Goal: Transaction & Acquisition: Purchase product/service

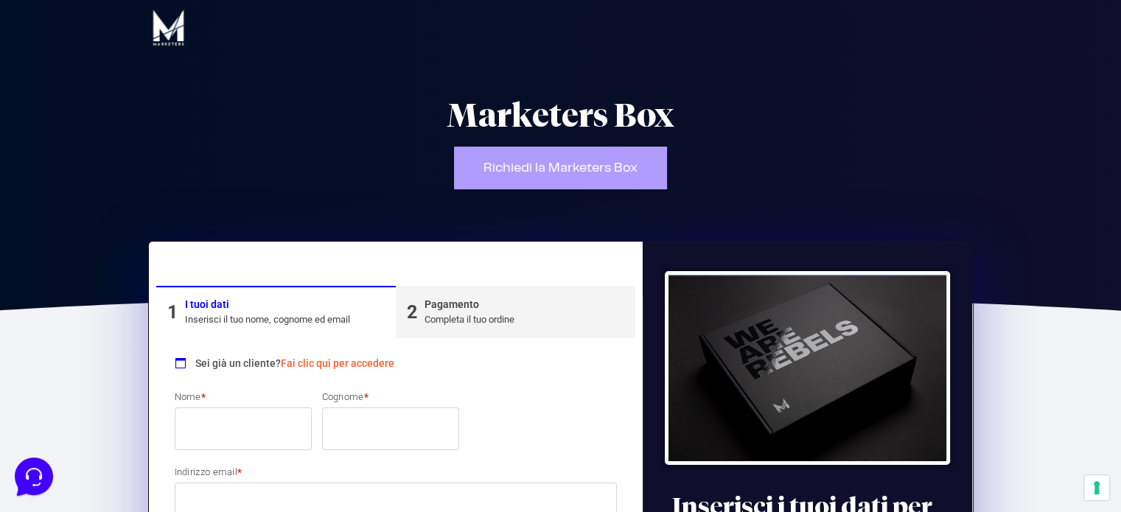
click at [195, 411] on input "Nome *" at bounding box center [243, 429] width 137 height 43
type input "Guido"
type input "Caruso"
type input "[EMAIL_ADDRESS][DOMAIN_NAME]"
select select "MI"
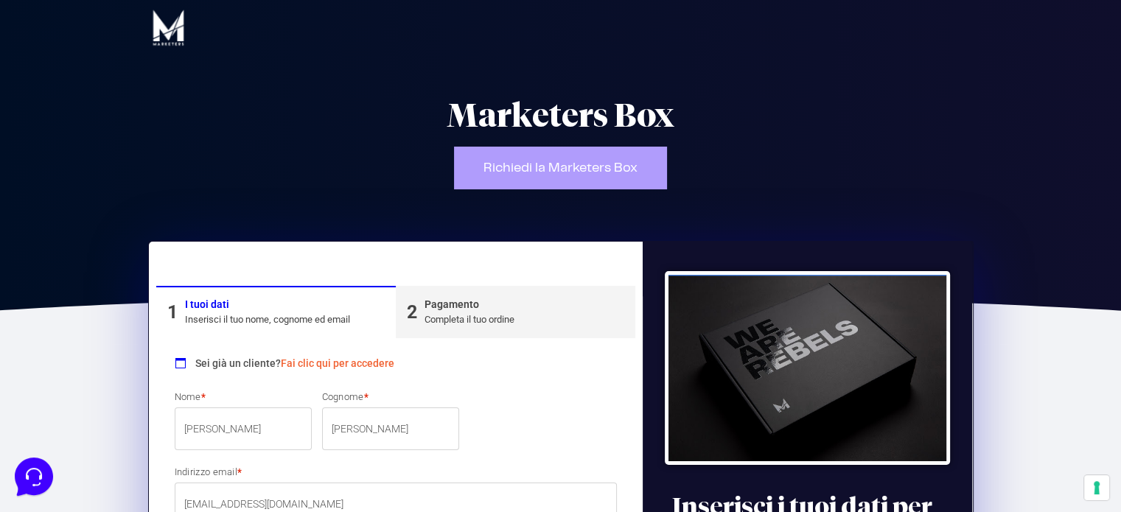
type input "[GEOGRAPHIC_DATA]"
type input "36"
type input "20136"
type input "3470361750"
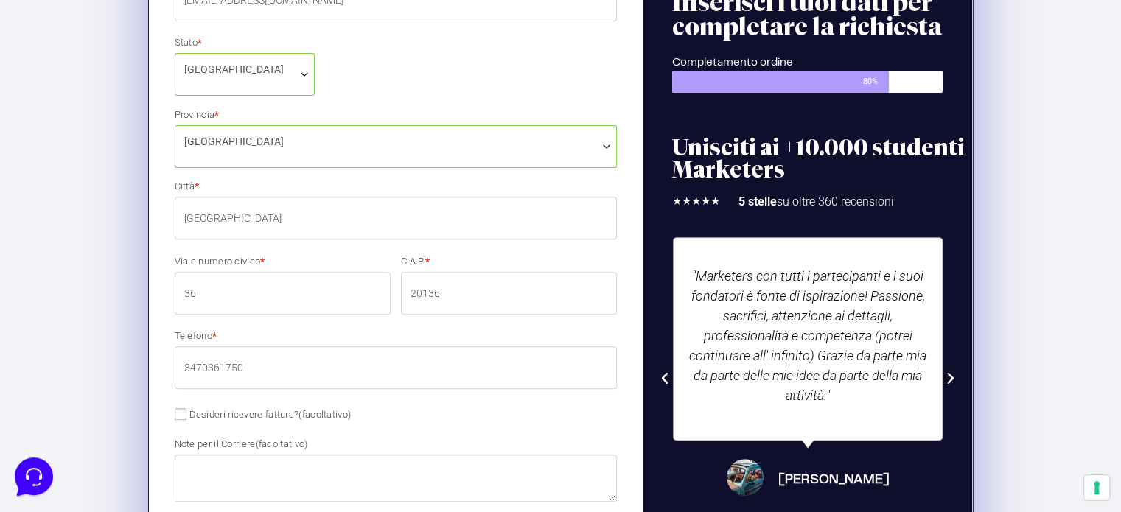
scroll to position [530, 0]
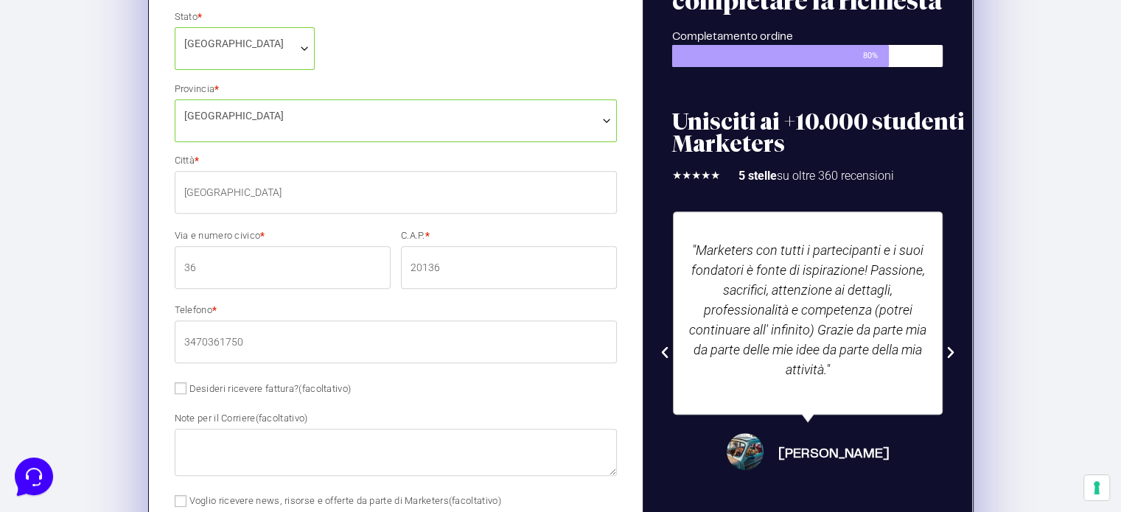
click at [212, 391] on label "Desideri ricevere fattura? (facoltativo)" at bounding box center [263, 388] width 177 height 11
click at [186, 391] on input "Desideri ricevere fattura? (facoltativo)" at bounding box center [181, 388] width 12 height 12
checkbox input "true"
select select "IT"
type input "0000000"
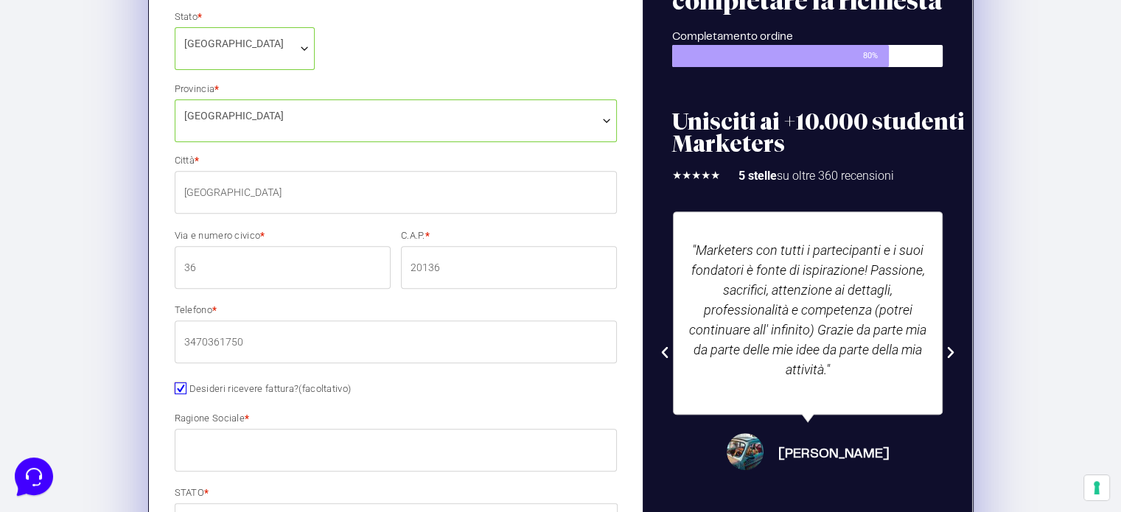
scroll to position [629, 0]
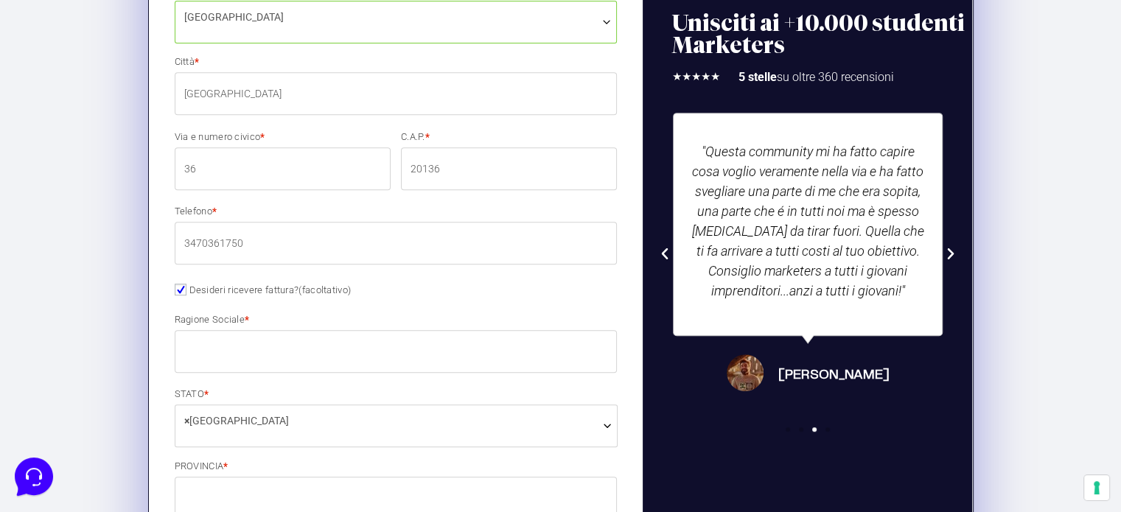
click at [226, 353] on input "Ragione Sociale *" at bounding box center [396, 351] width 443 height 43
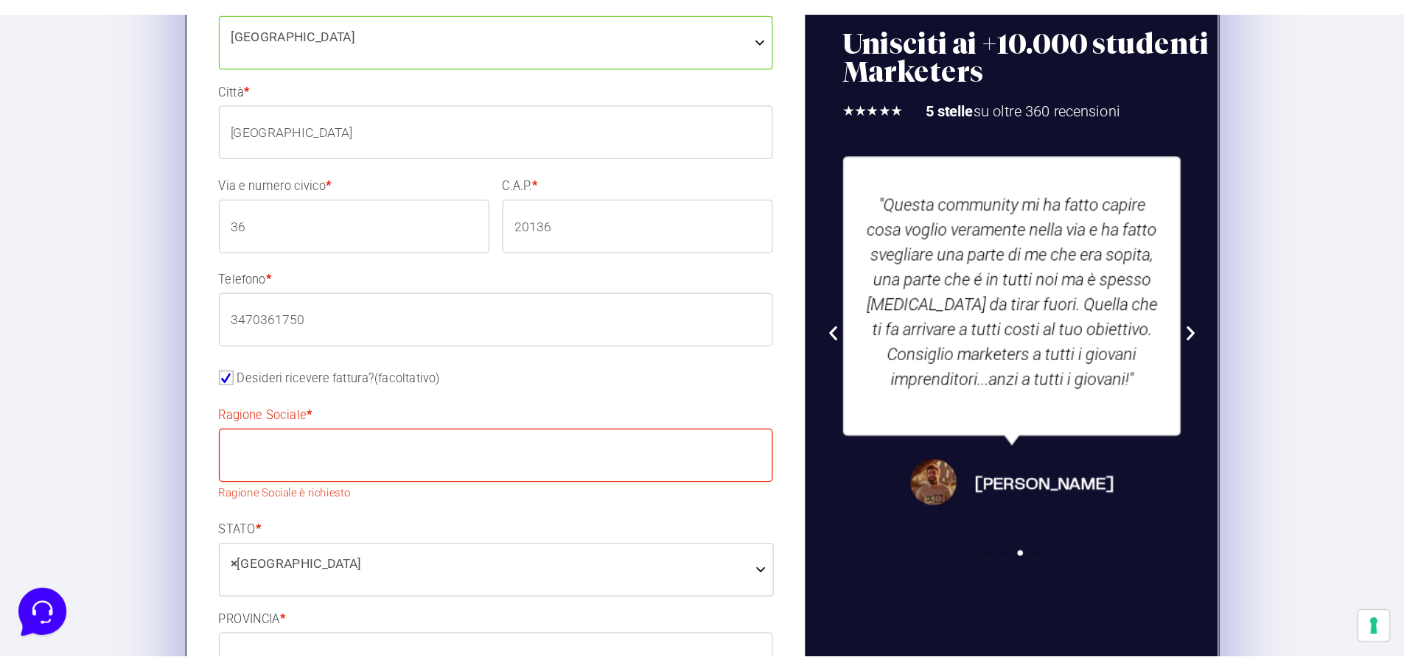
scroll to position [629, 0]
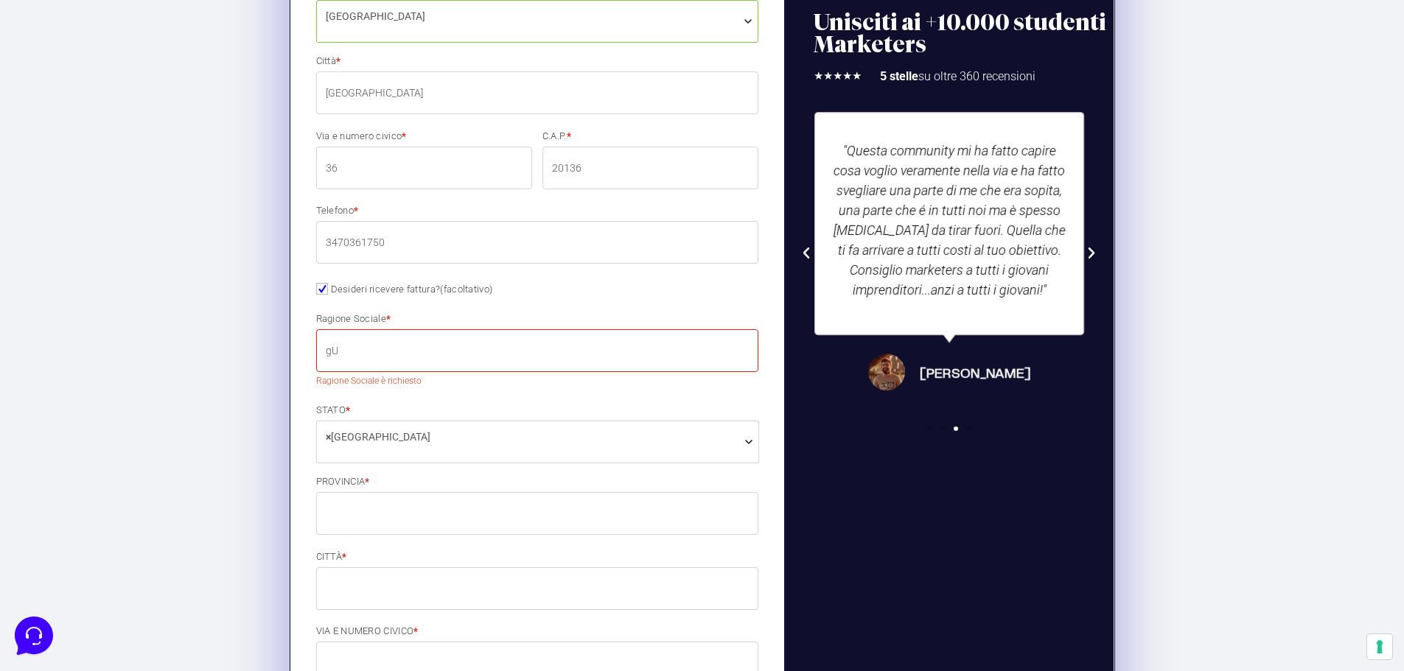
type input "g"
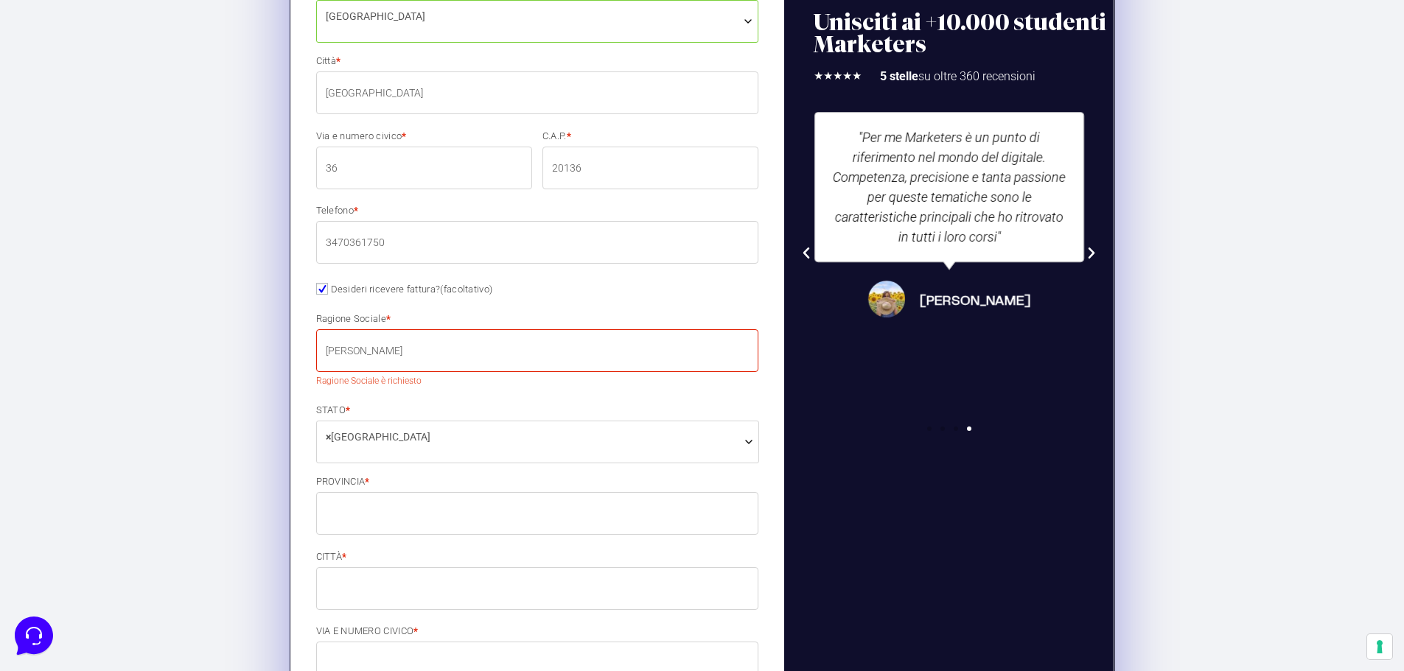
type input "[PERSON_NAME]"
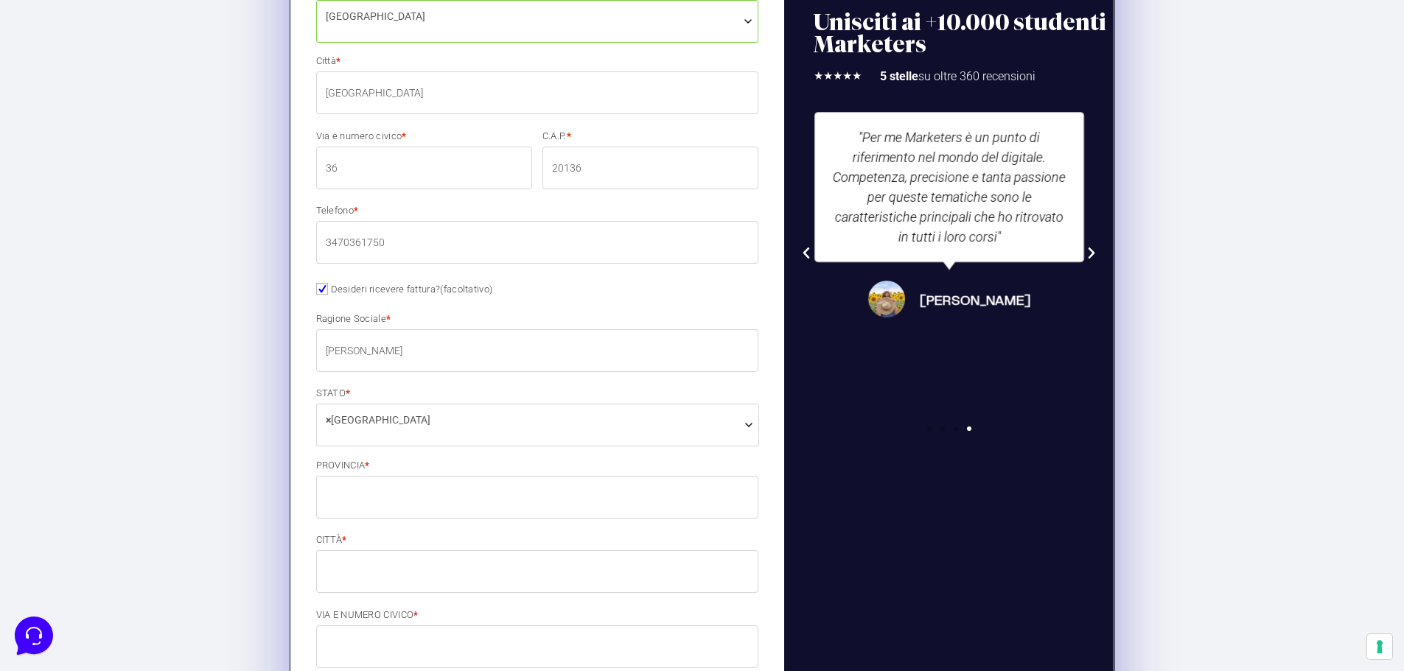
click at [418, 475] on p "PROVINCIA *" at bounding box center [537, 489] width 453 height 63
click at [412, 493] on input "PROVINCIA *" at bounding box center [537, 497] width 443 height 43
type input "[GEOGRAPHIC_DATA]"
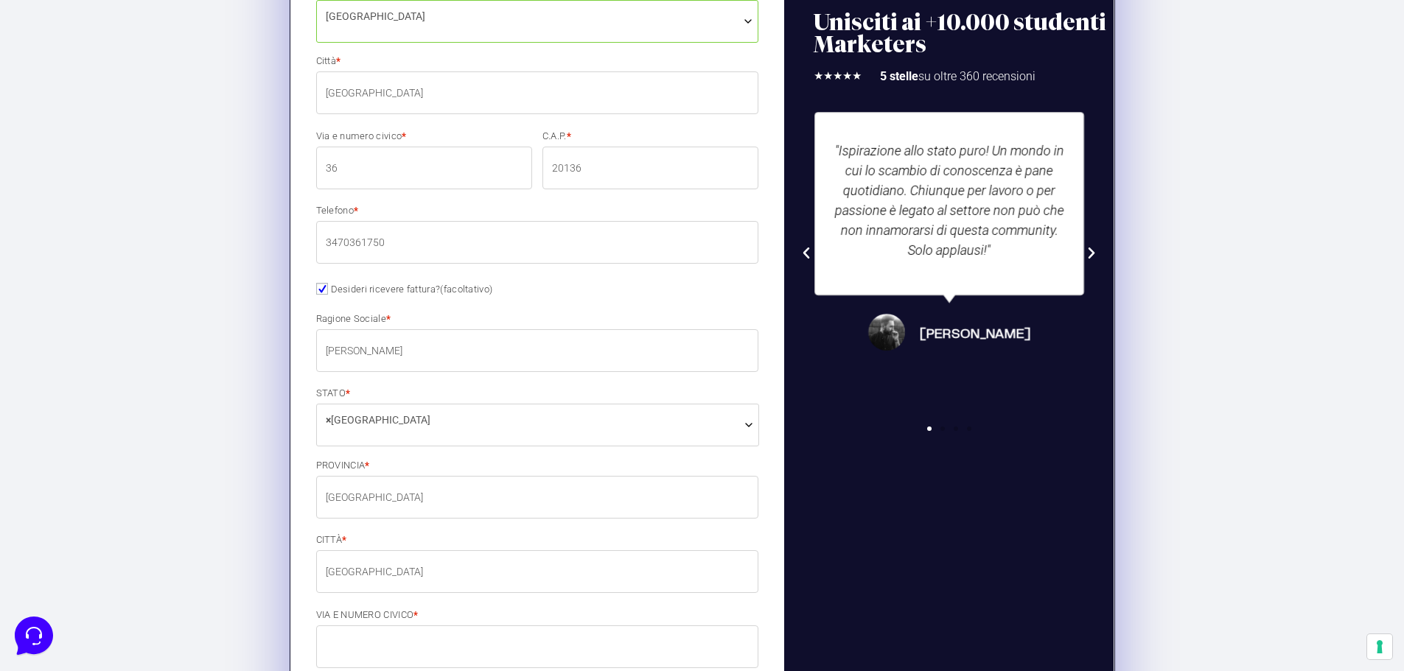
type input "[GEOGRAPHIC_DATA]"
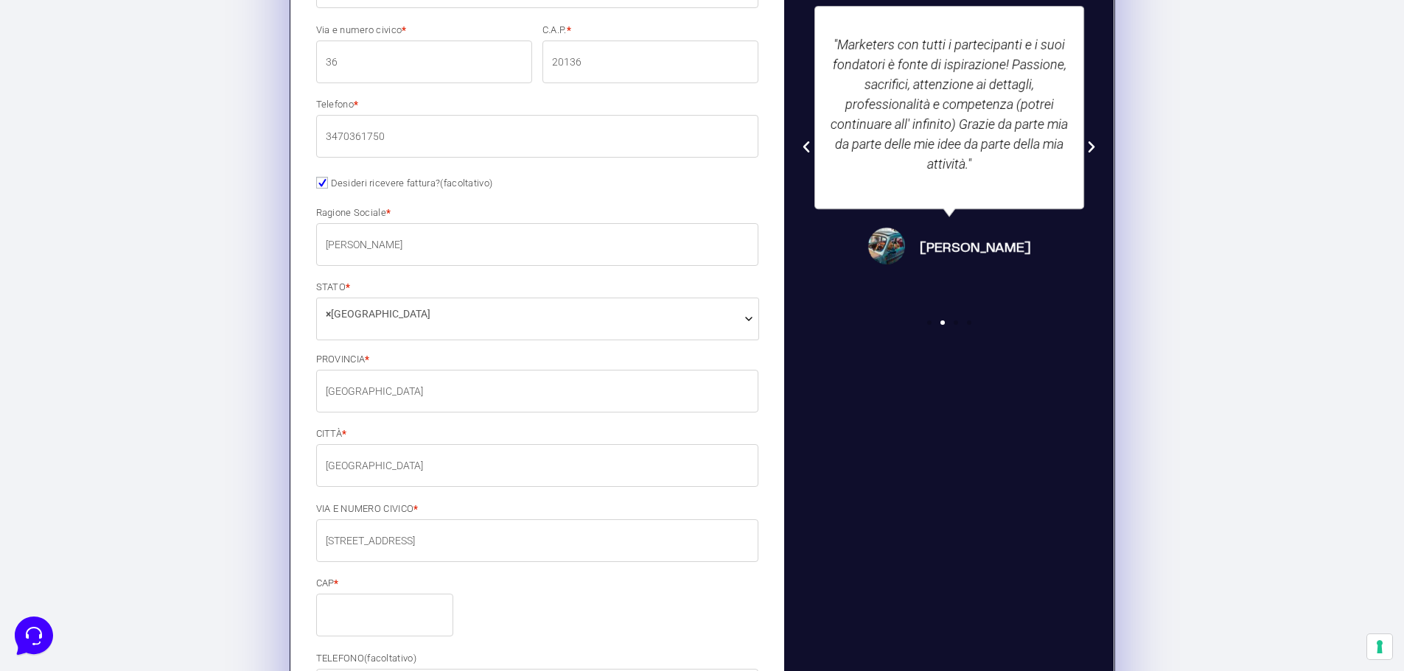
scroll to position [742, 0]
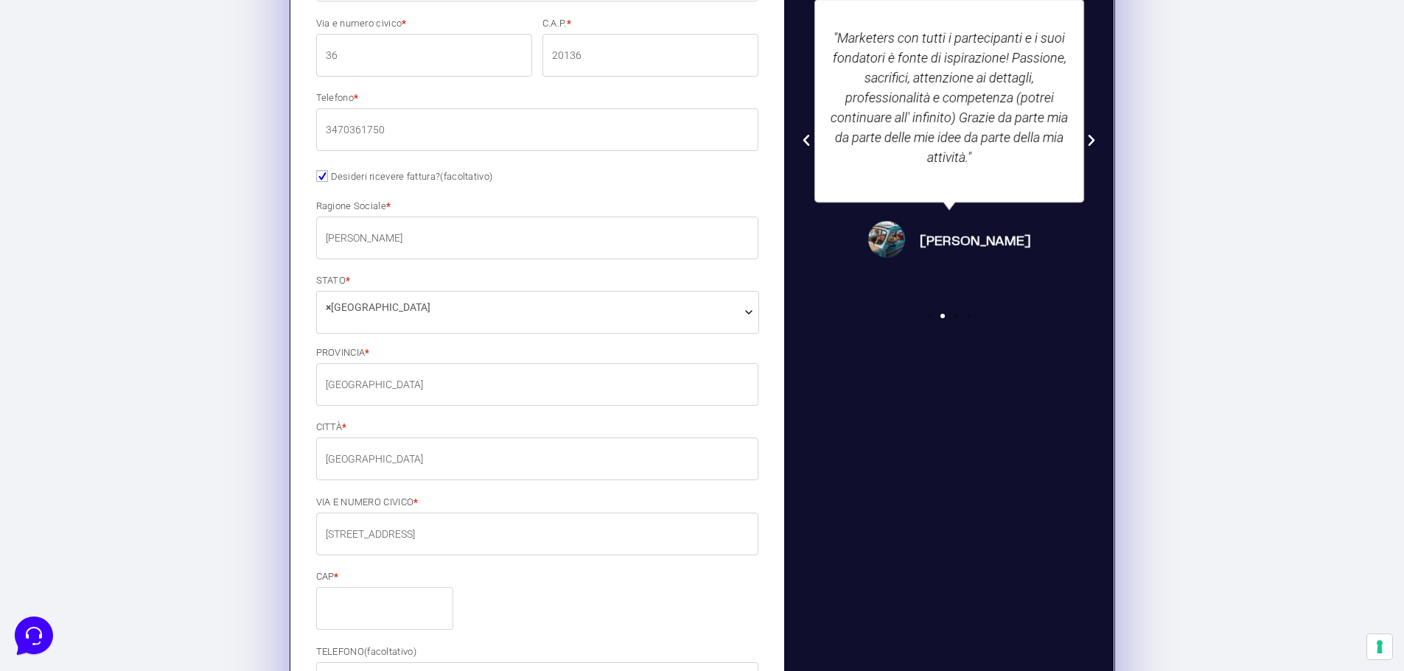
type input "[STREET_ADDRESS]"
click at [338, 511] on input "CAP *" at bounding box center [384, 608] width 137 height 43
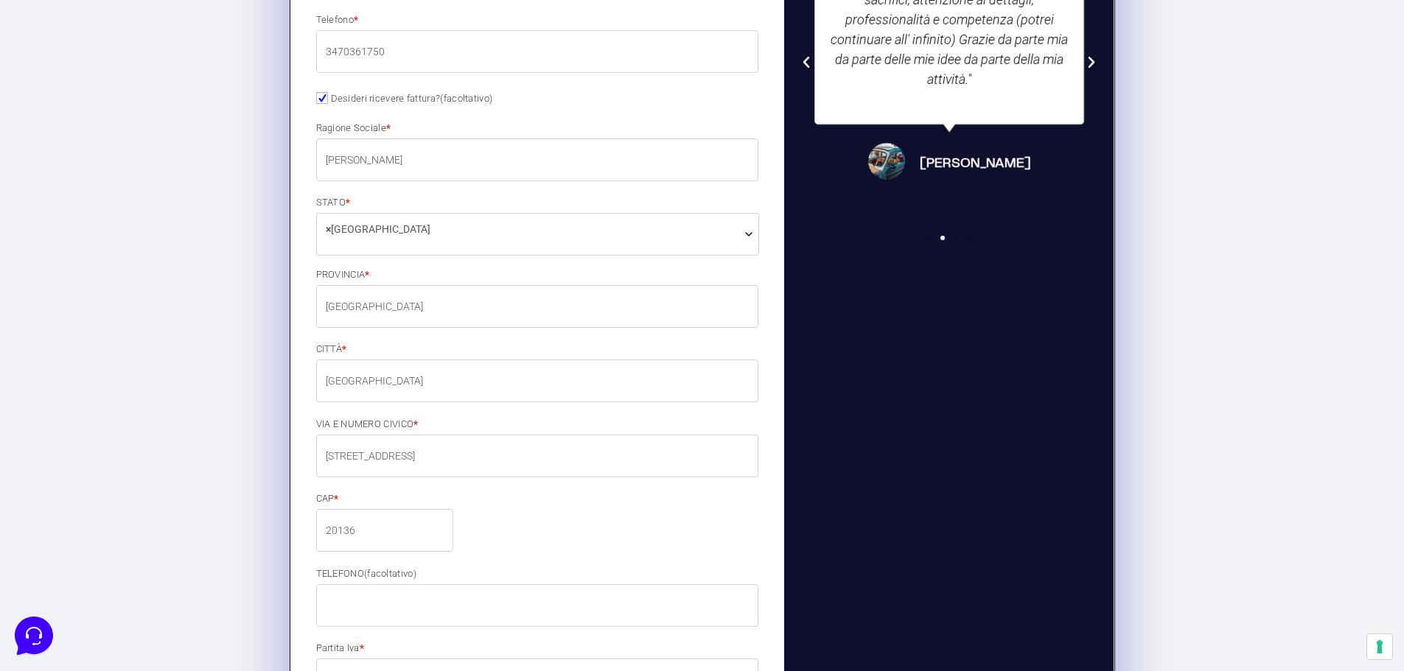
scroll to position [822, 0]
type input "20136"
click at [338, 511] on input "TELEFONO (facoltativo)" at bounding box center [537, 603] width 443 height 43
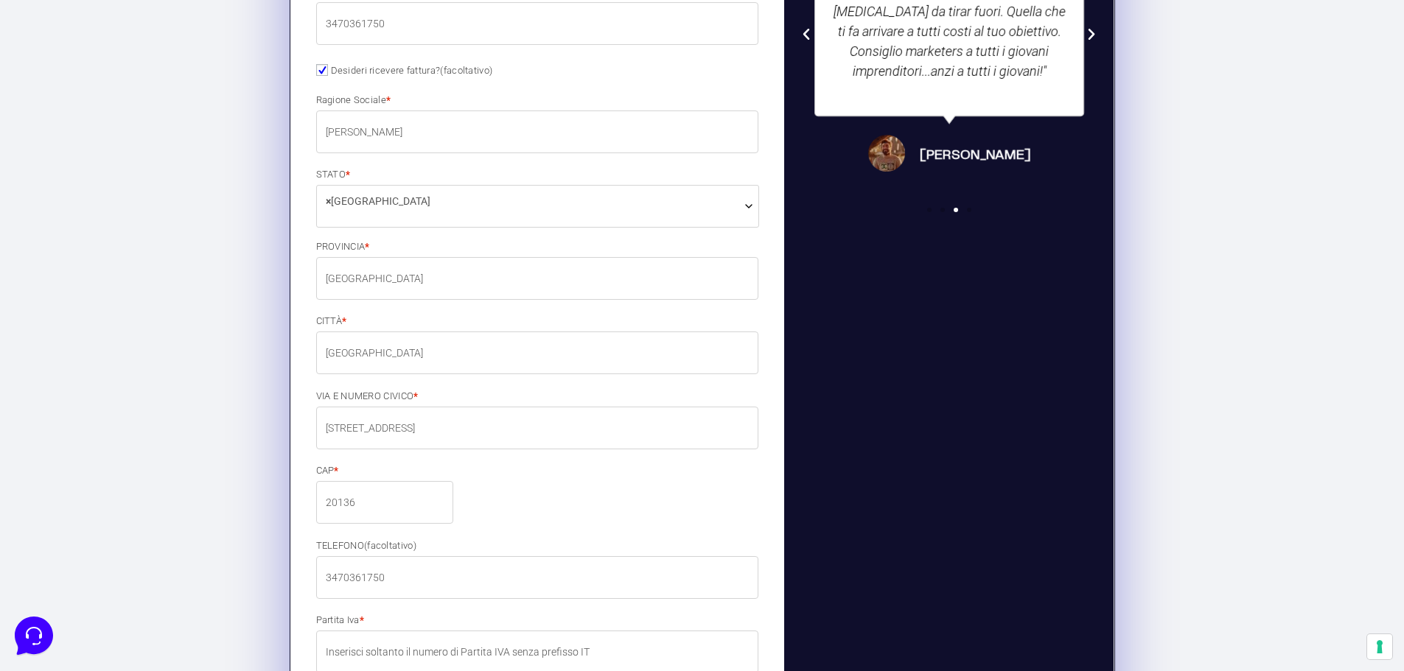
scroll to position [849, 0]
type input "3470361750"
click at [333, 511] on input "Partita Iva *" at bounding box center [537, 651] width 443 height 43
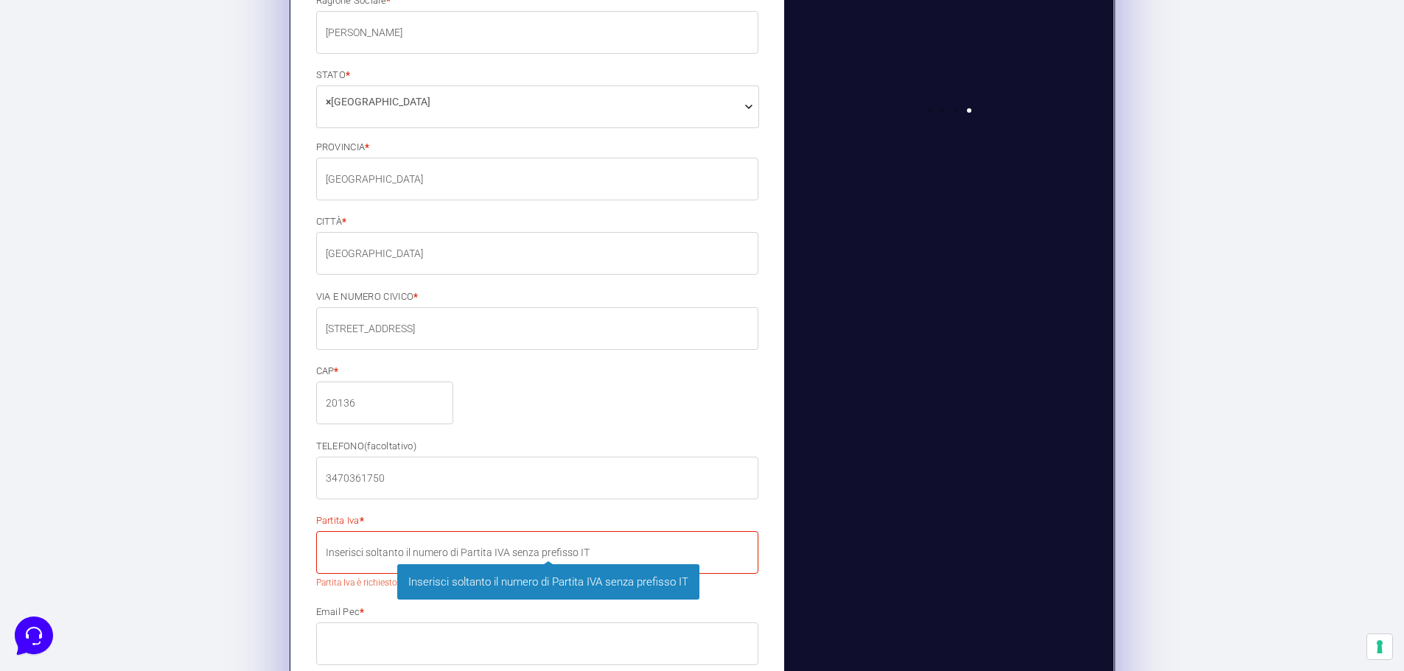
scroll to position [951, 0]
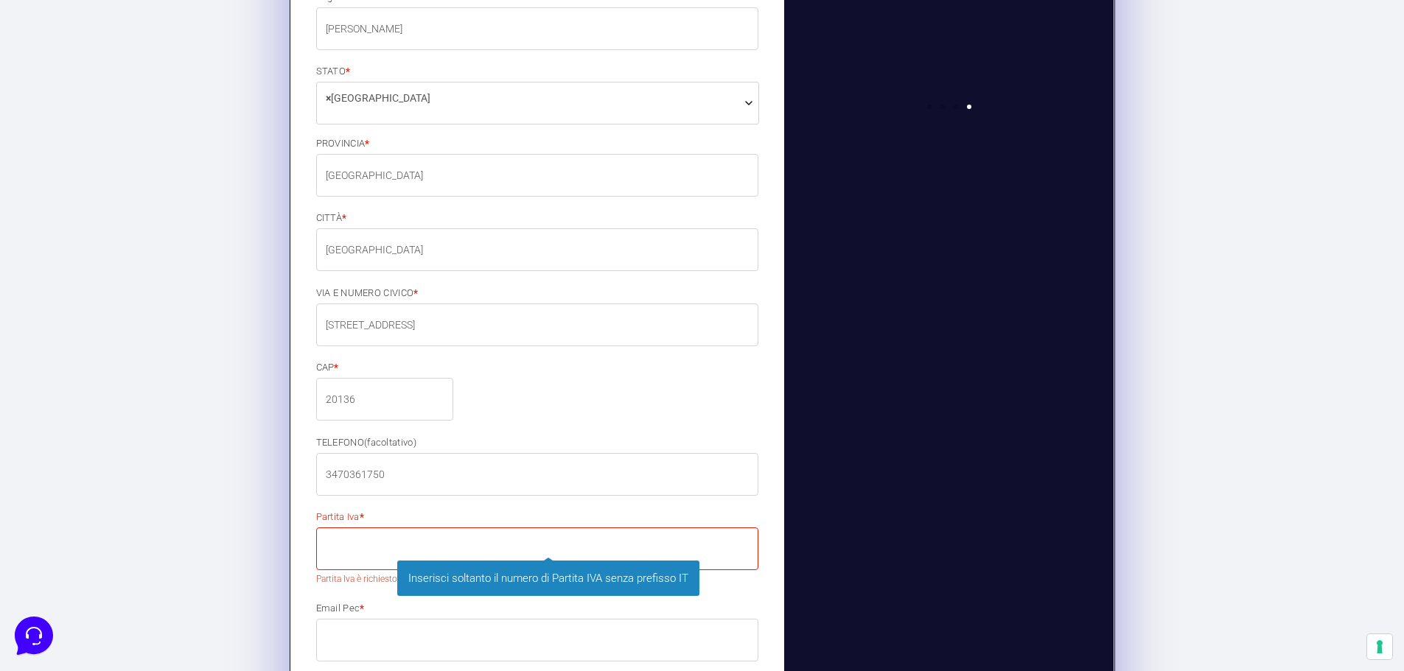
click at [352, 511] on input "Partita Iva *" at bounding box center [537, 549] width 443 height 43
paste input "14348550964"
type input "14348550964"
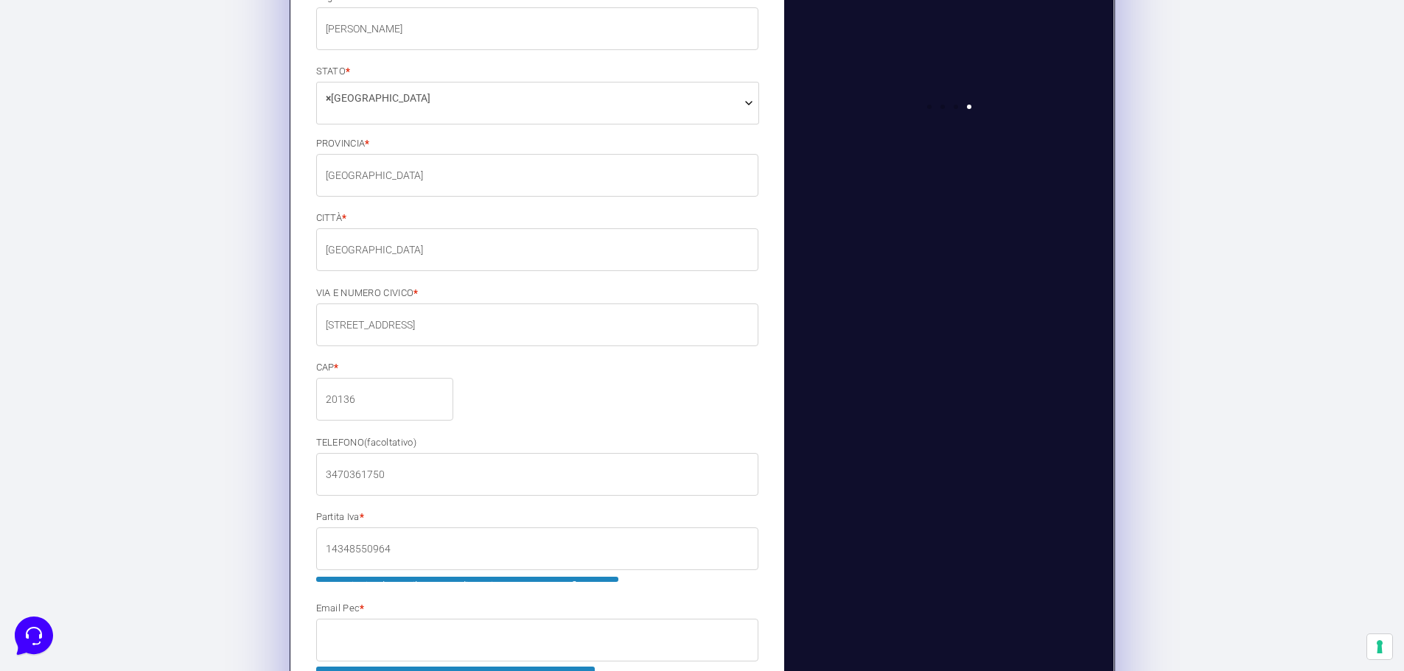
click at [360, 511] on input "Email Pec *" at bounding box center [537, 640] width 443 height 43
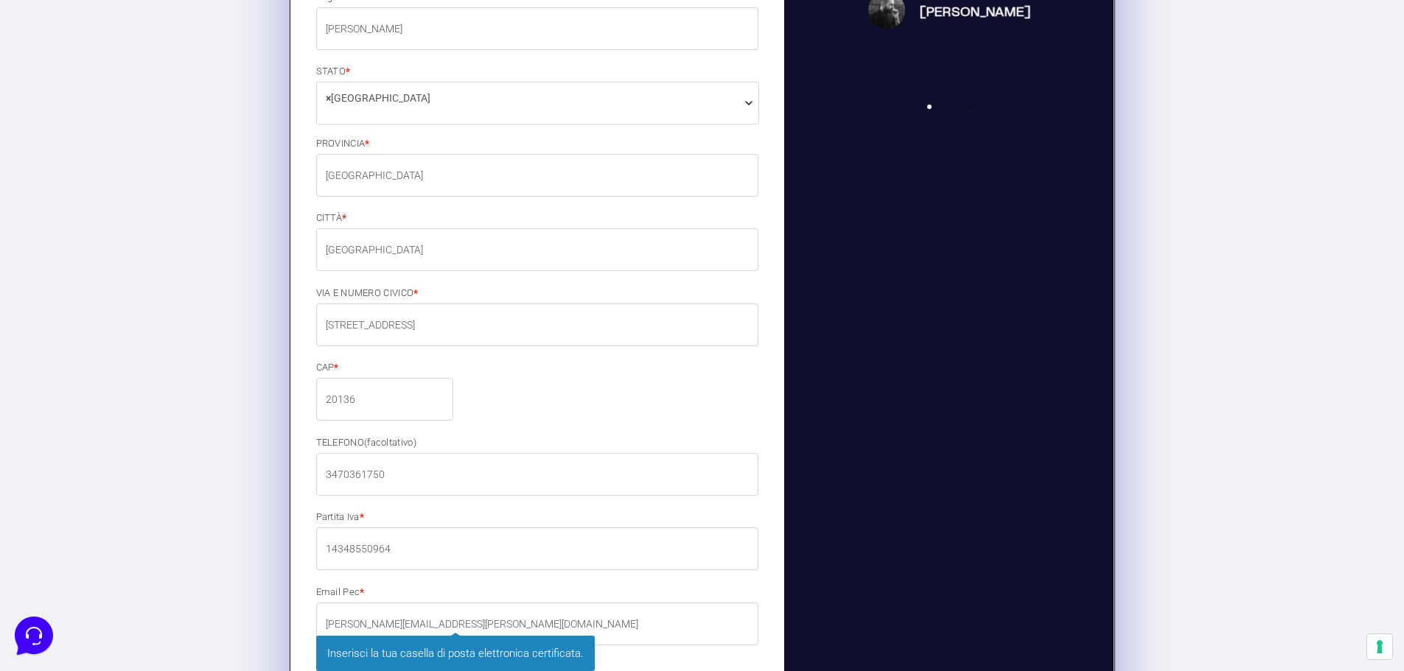
type input "[PERSON_NAME][EMAIL_ADDRESS][PERSON_NAME][DOMAIN_NAME]"
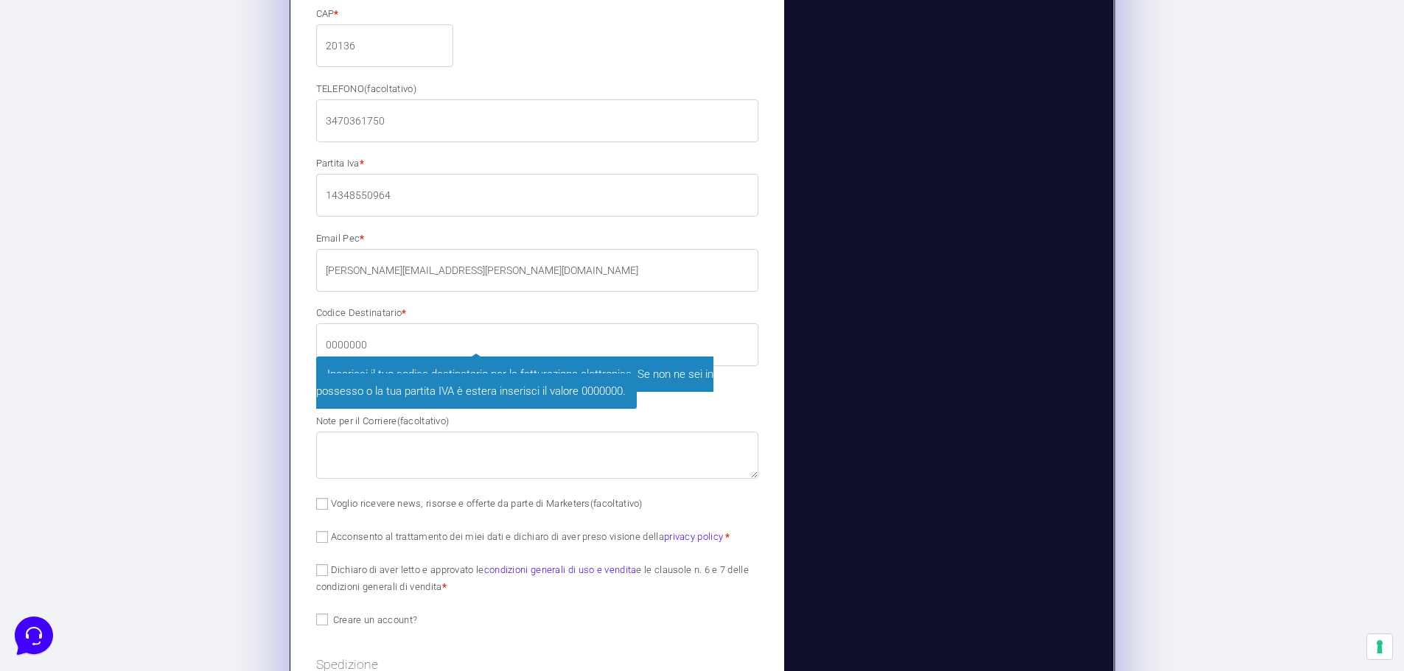
scroll to position [1331, 0]
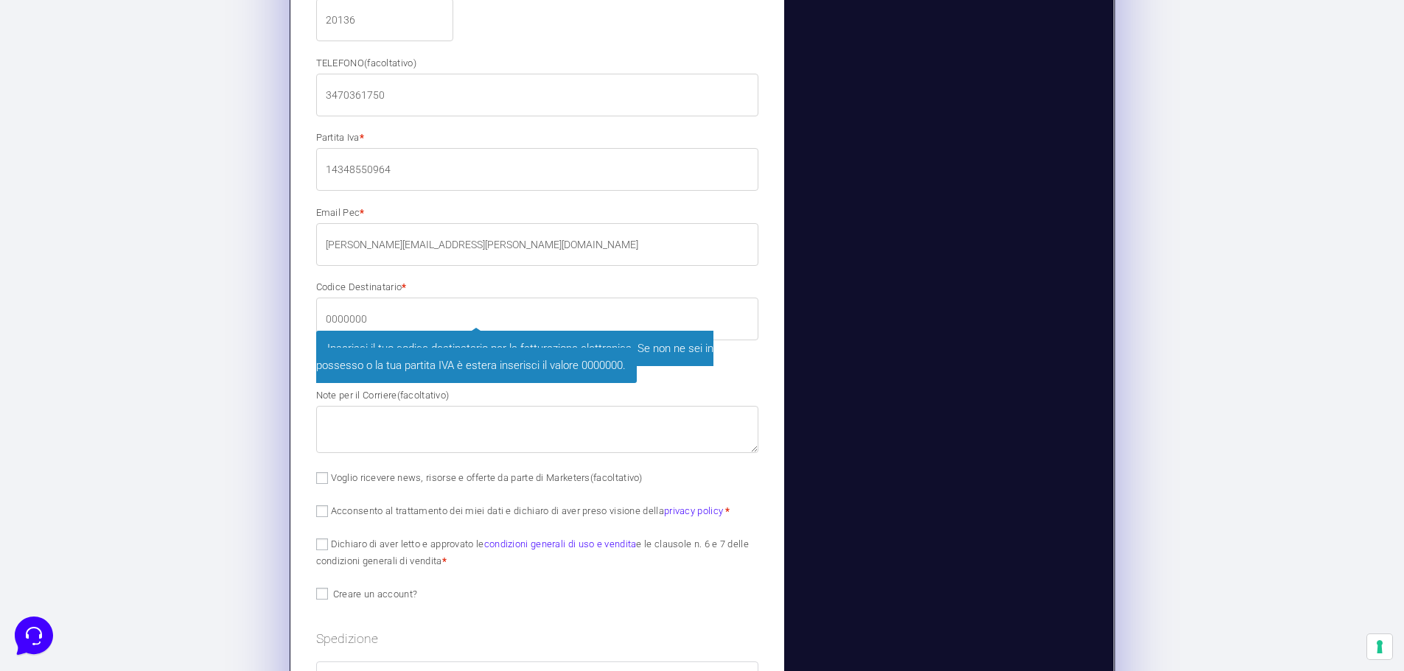
click at [349, 325] on input "0000000" at bounding box center [537, 319] width 443 height 43
paste input "W7YVJK9"
click at [349, 325] on input "0000000" at bounding box center [537, 319] width 443 height 43
type input "W7YVJK9"
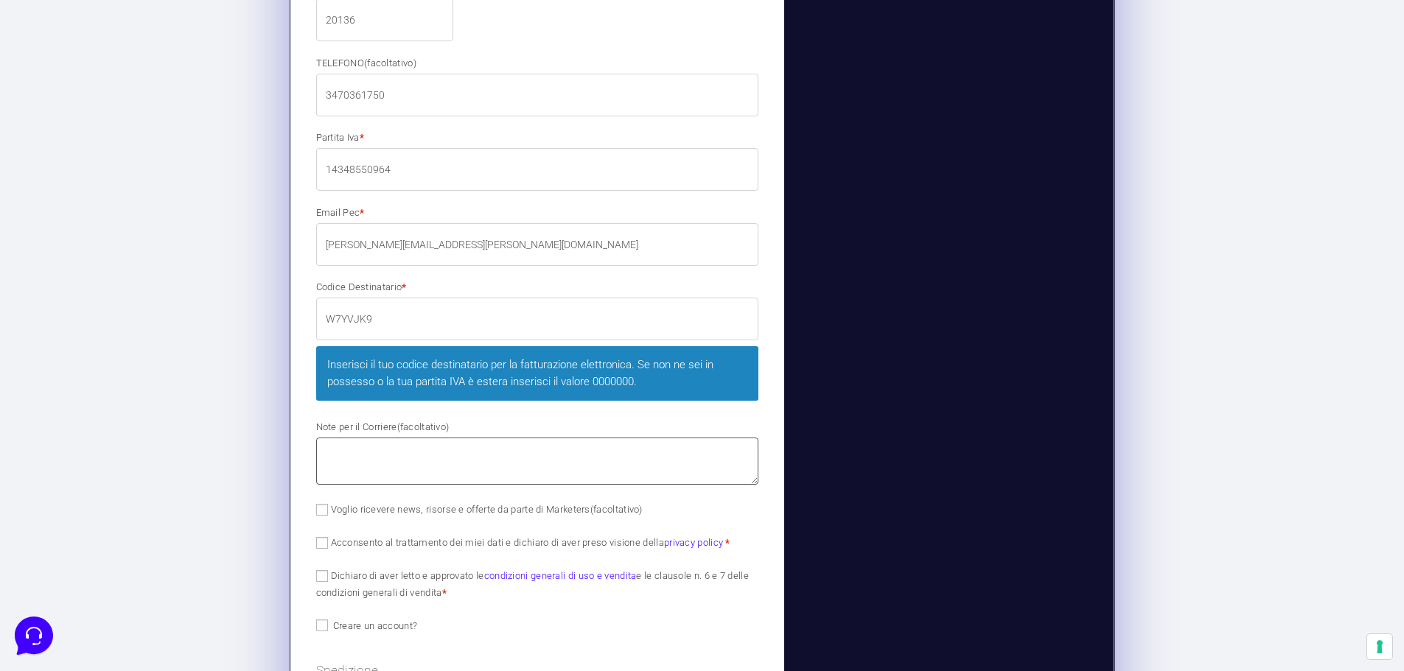
click at [357, 438] on textarea "Note per il Corriere (facoltativo)" at bounding box center [537, 461] width 443 height 47
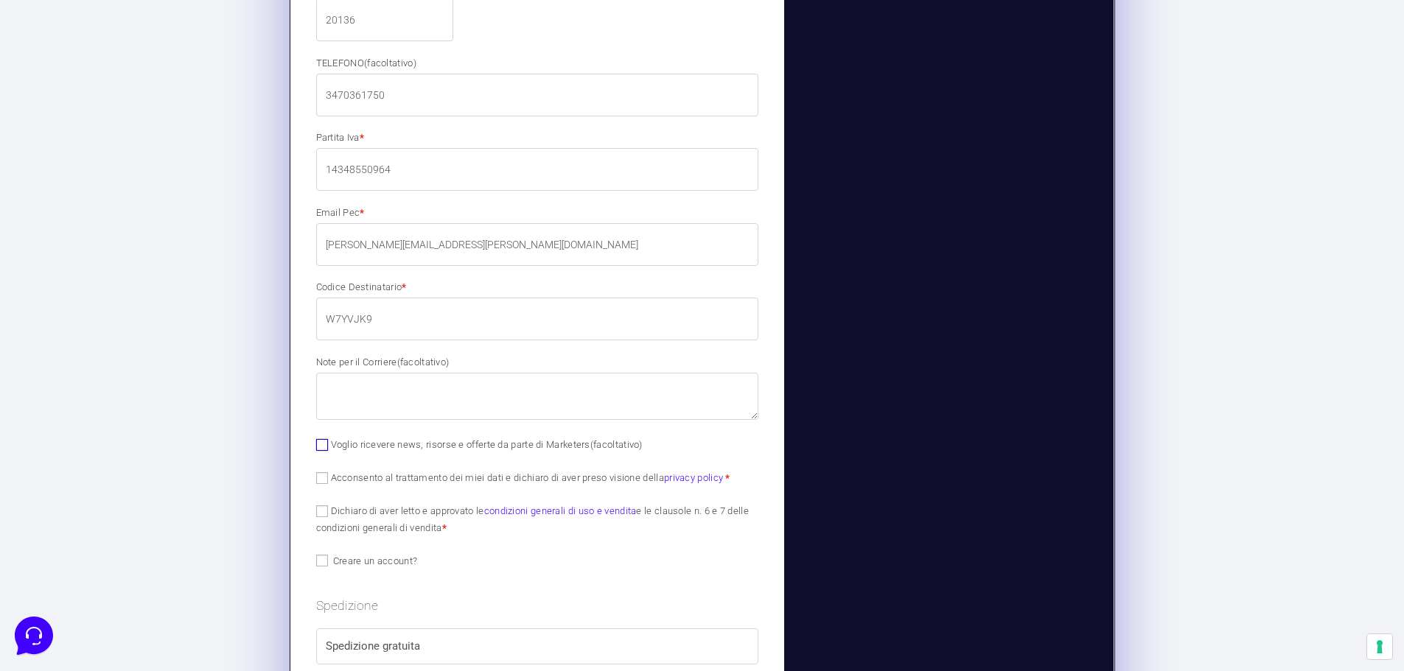
click at [317, 444] on input "Voglio ricevere news, risorse e offerte da parte di Marketers (facoltativo)" at bounding box center [322, 445] width 12 height 12
checkbox input "true"
click at [321, 471] on span "Acconsento al trattamento dei miei dati e dichiaro di aver preso visione della …" at bounding box center [523, 477] width 414 height 13
click at [321, 479] on input "Acconsento al trattamento dei miei dati e dichiaro di aver preso visione della …" at bounding box center [322, 478] width 12 height 12
checkbox input "true"
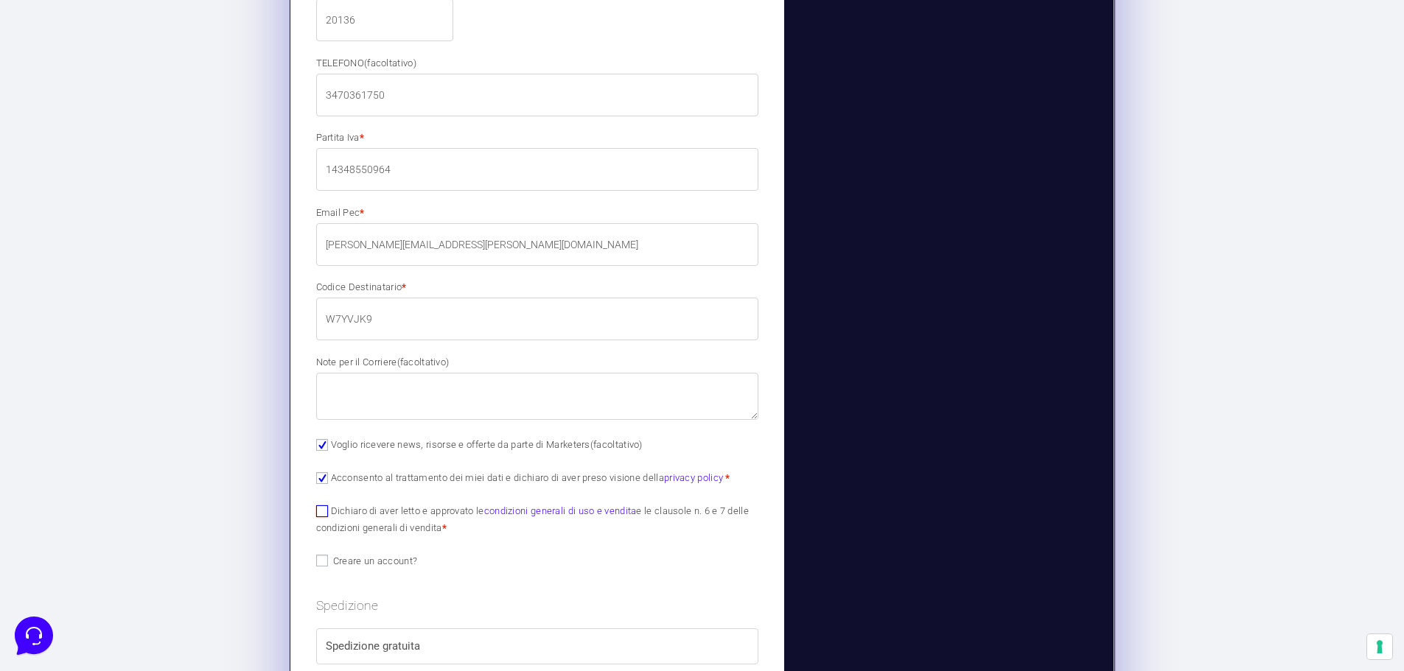
click at [320, 511] on input "Dichiaro di aver letto e approvato le condizioni generali di uso e vendita e le…" at bounding box center [322, 512] width 12 height 12
checkbox input "true"
click at [322, 511] on input "Creare un account?" at bounding box center [322, 561] width 12 height 12
checkbox input "true"
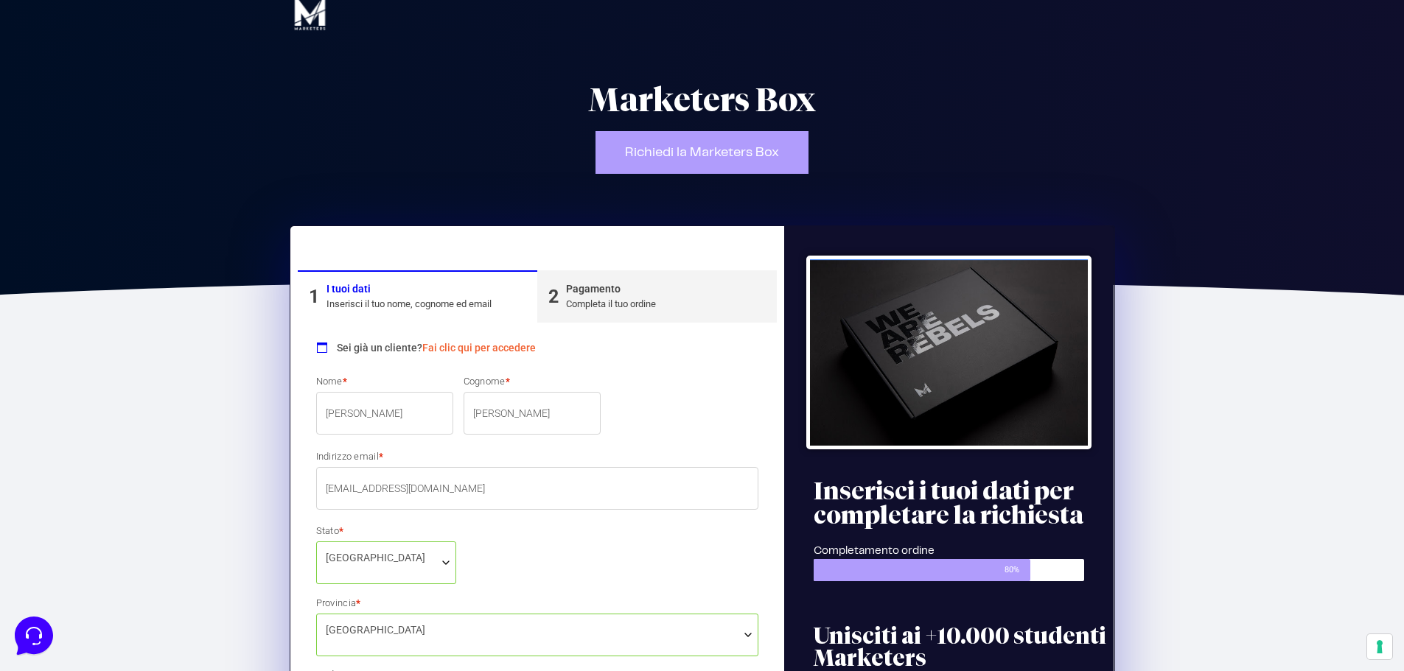
scroll to position [21, 0]
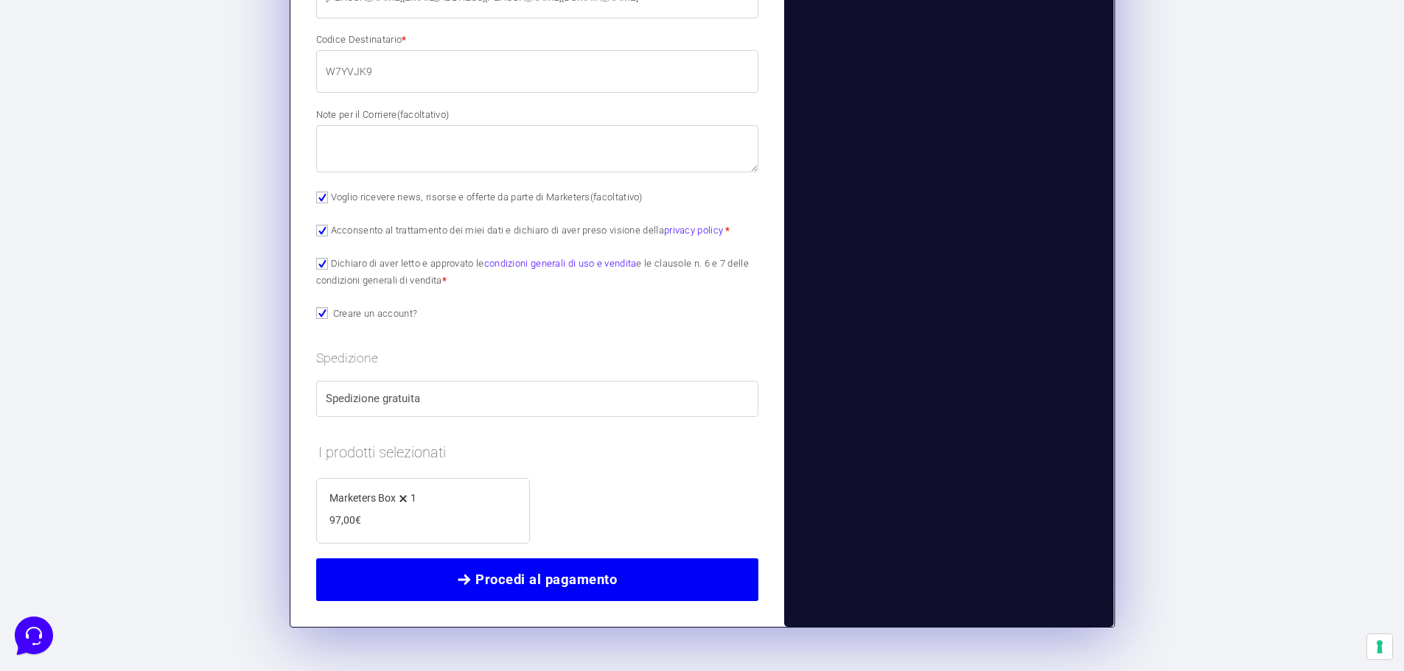
click at [425, 511] on link "Procedi al pagamento" at bounding box center [537, 580] width 443 height 43
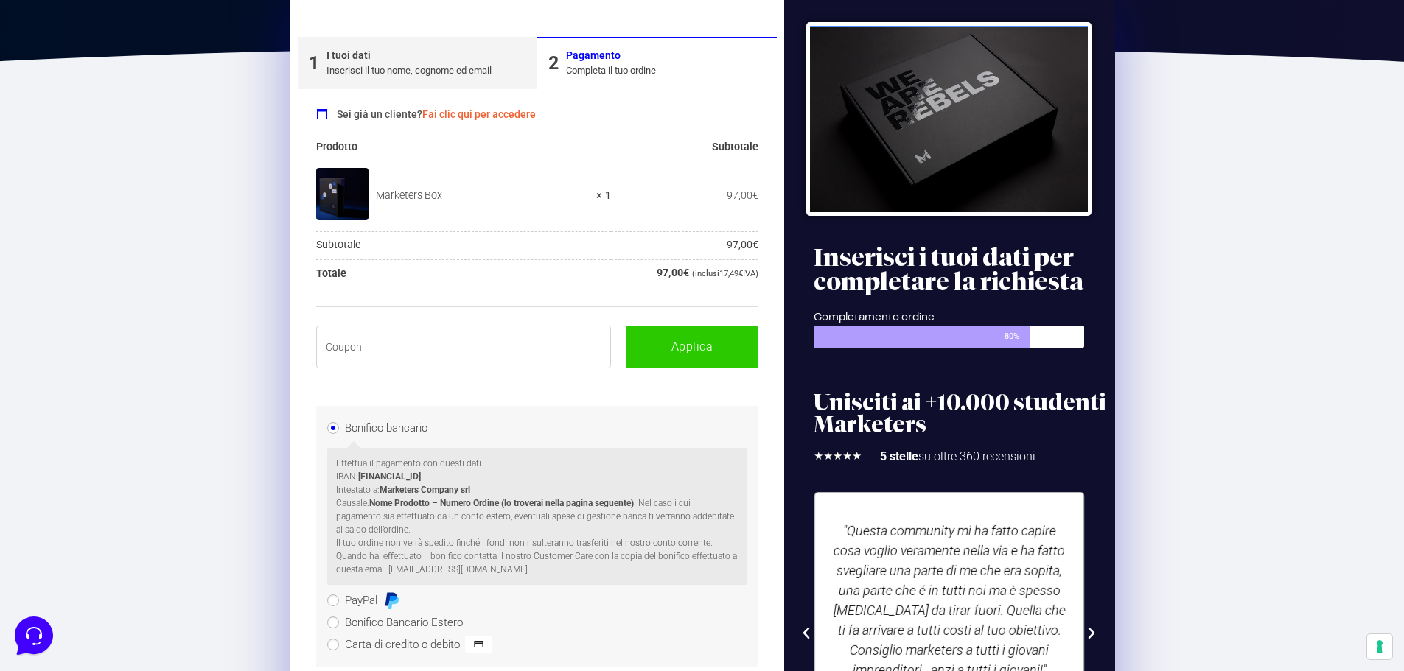
scroll to position [254, 0]
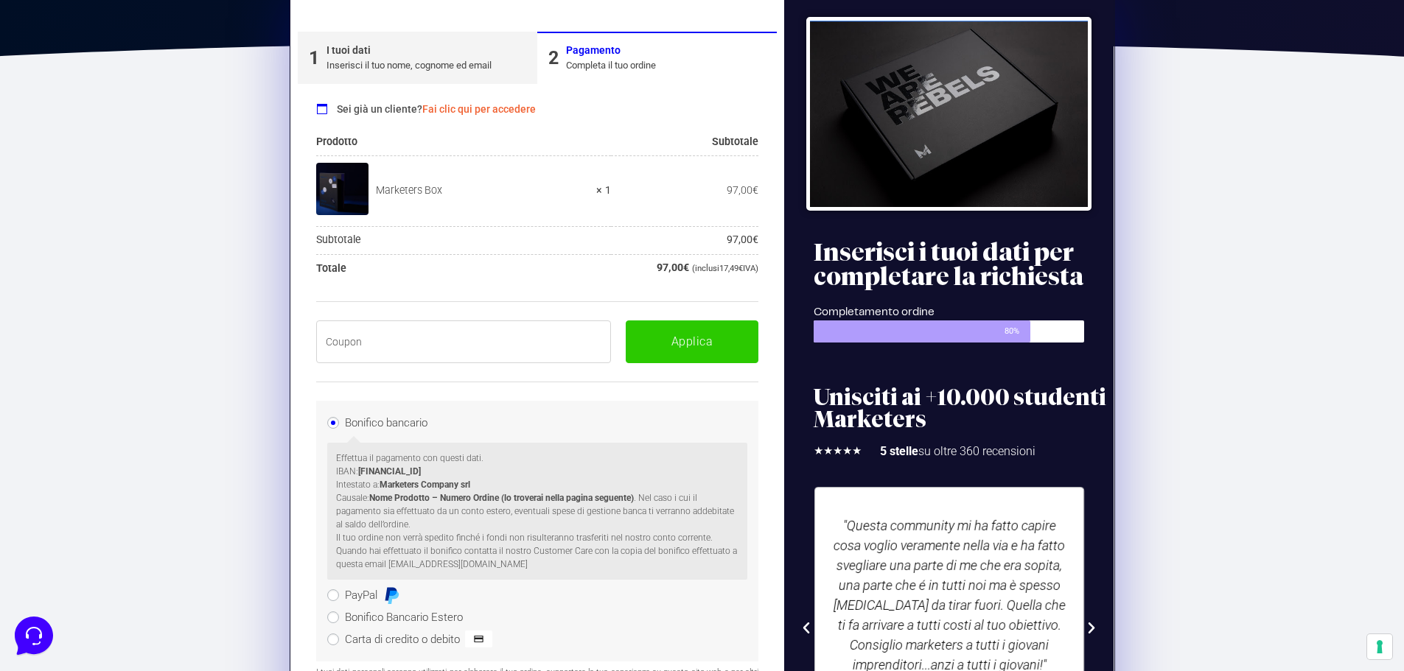
paste input "BOXPRO100OFF"
click at [451, 340] on input "BOXPRO100OFF" at bounding box center [464, 342] width 296 height 43
type input "BOXPRO100OFF"
click at [673, 344] on button "Applica" at bounding box center [692, 342] width 133 height 43
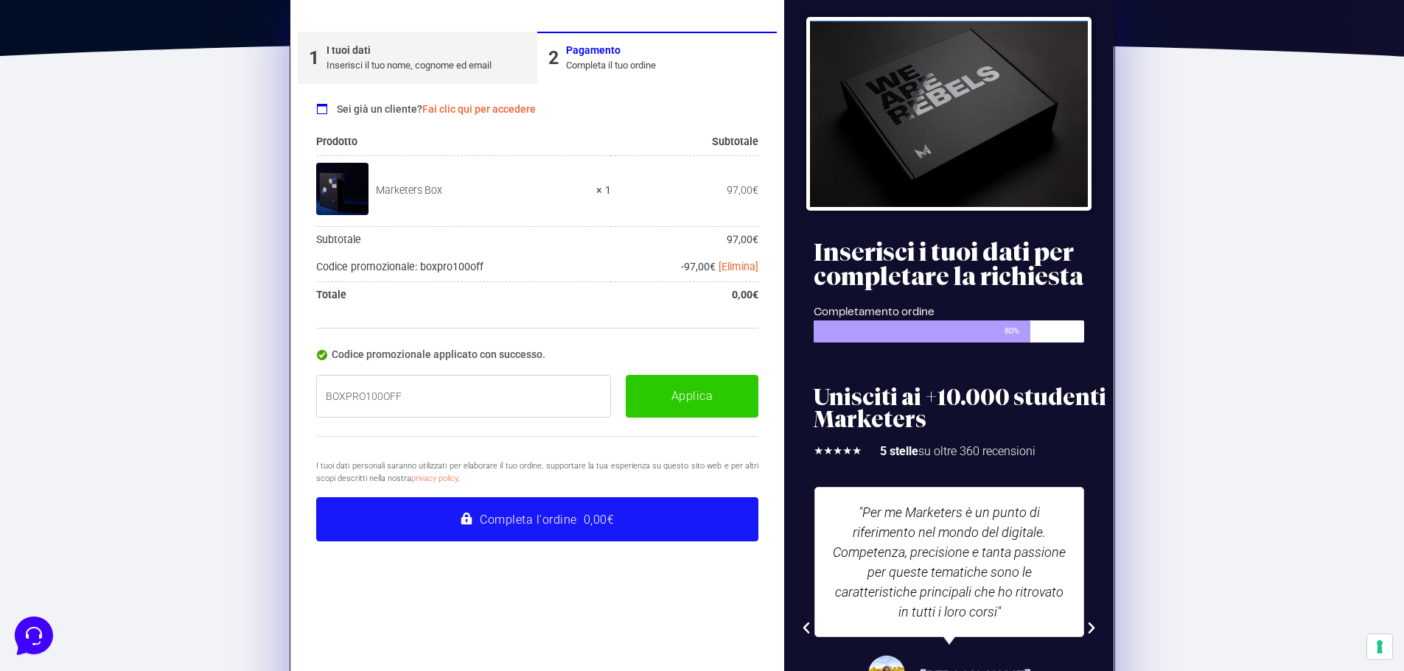
click at [512, 511] on button "Completa l'ordine 0,00€" at bounding box center [537, 519] width 443 height 44
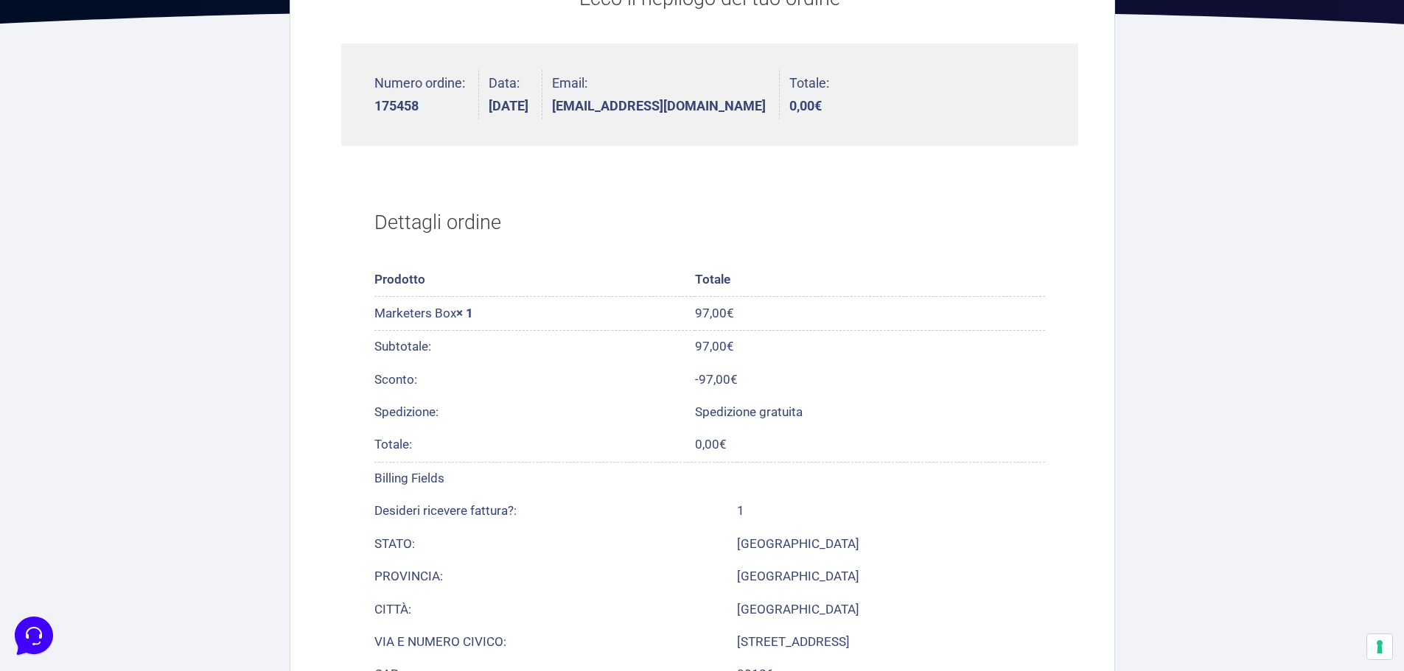
scroll to position [261, 0]
